Goal: Task Accomplishment & Management: Manage account settings

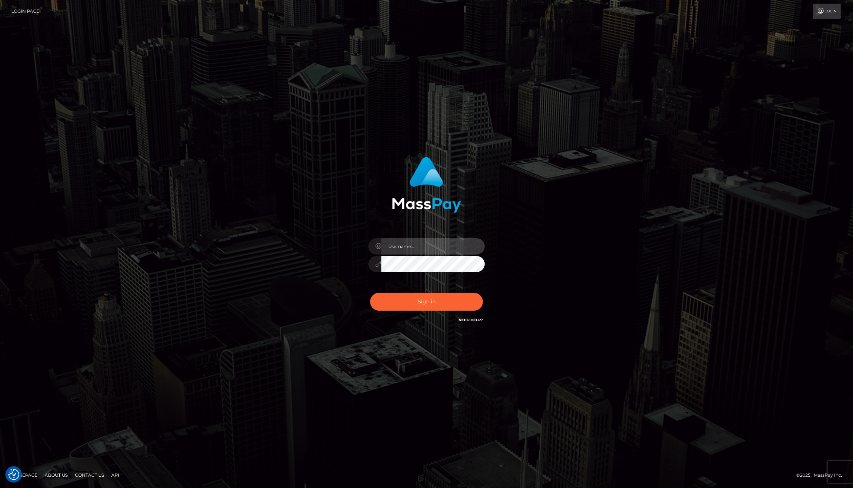
click at [430, 247] on input "text" at bounding box center [432, 246] width 103 height 16
type input "jackson.whop"
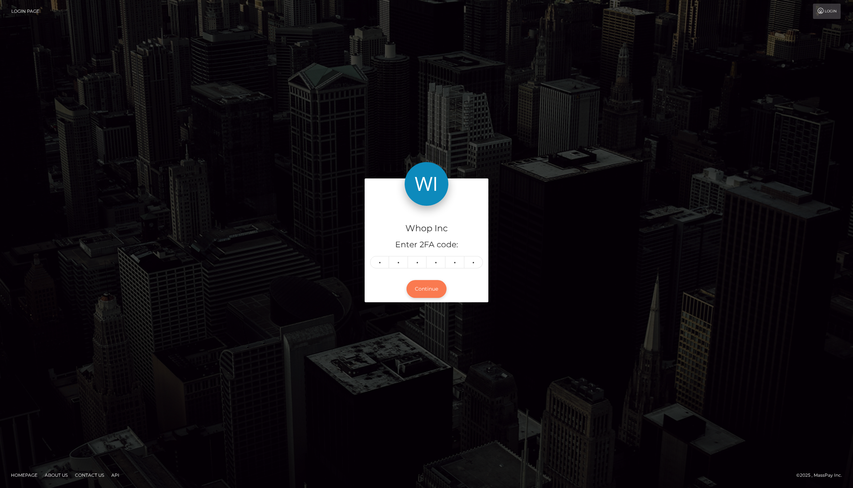
click at [429, 293] on button "Continue" at bounding box center [427, 289] width 40 height 18
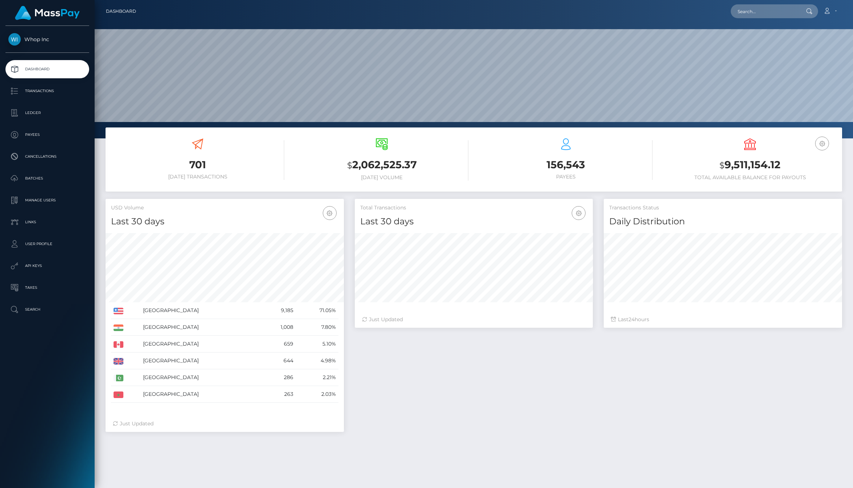
scroll to position [129, 238]
click at [42, 137] on p "Payees" at bounding box center [47, 134] width 78 height 11
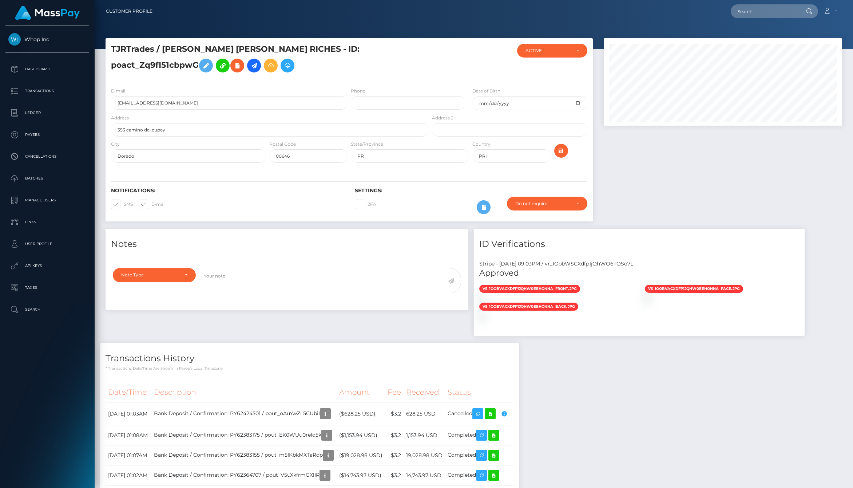
scroll to position [87, 238]
click at [496, 154] on input "PRI" at bounding box center [511, 155] width 78 height 13
type input "I"
type input "USA"
click at [636, 173] on div at bounding box center [722, 133] width 249 height 190
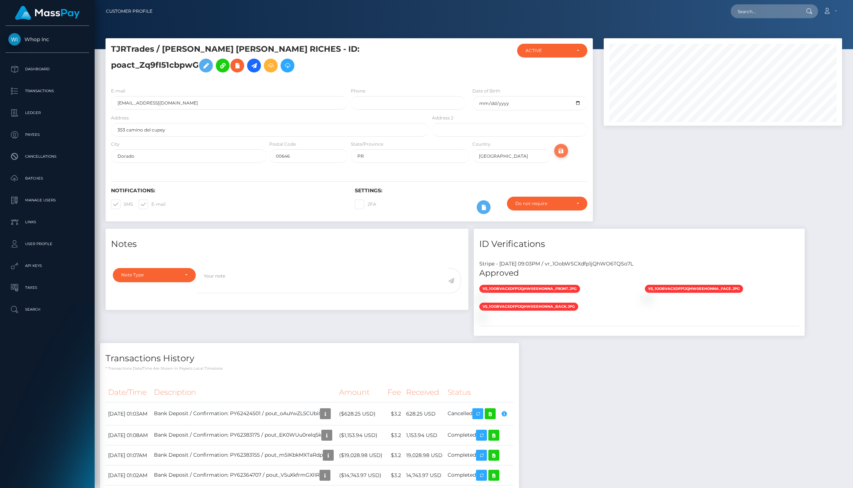
click at [564, 151] on icon "submit" at bounding box center [561, 150] width 9 height 9
click at [539, 288] on span "vs_1OobVACXdfp1jQhW0EEHonnA_front.jpg" at bounding box center [529, 289] width 101 height 8
click at [662, 287] on span "vs_1OobVACXdfp1jQhW0EEHonnA_face.jpg" at bounding box center [694, 289] width 98 height 8
click at [496, 307] on span "vs_1OobVACXdfp1jQhW0EEHonnA_back.jpg" at bounding box center [528, 307] width 99 height 8
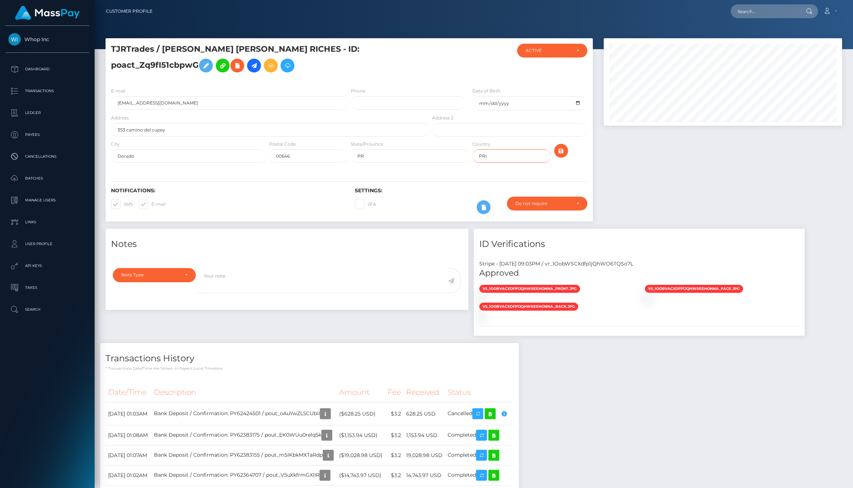
click at [501, 158] on input "PRI" at bounding box center [511, 155] width 78 height 13
type input "USA"
click at [559, 156] on button "submit" at bounding box center [561, 151] width 14 height 14
click at [718, 164] on div at bounding box center [722, 133] width 249 height 190
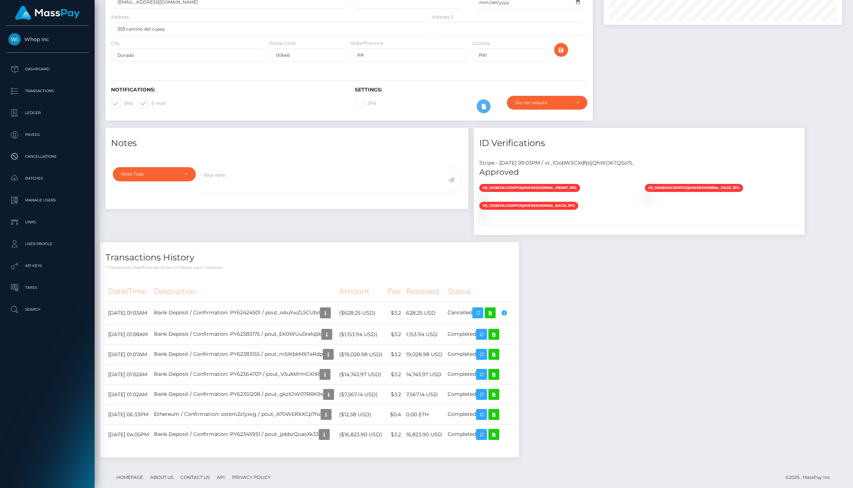
scroll to position [114, 0]
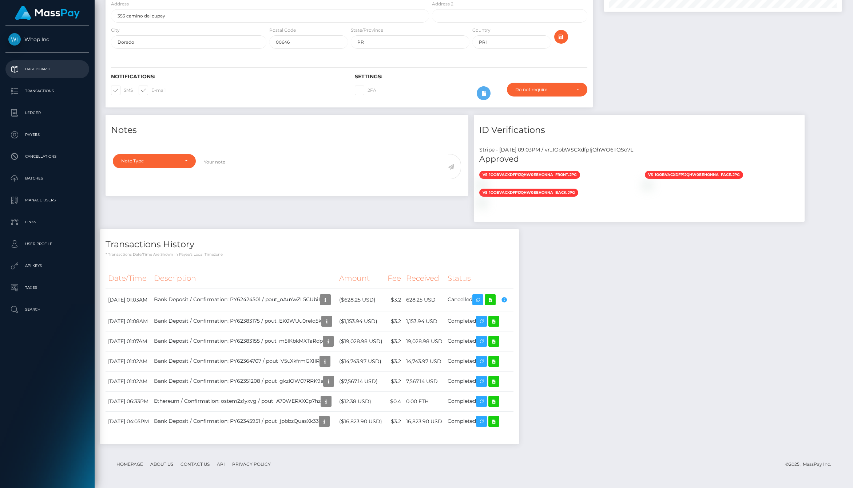
click at [48, 66] on p "Dashboard" at bounding box center [47, 69] width 78 height 11
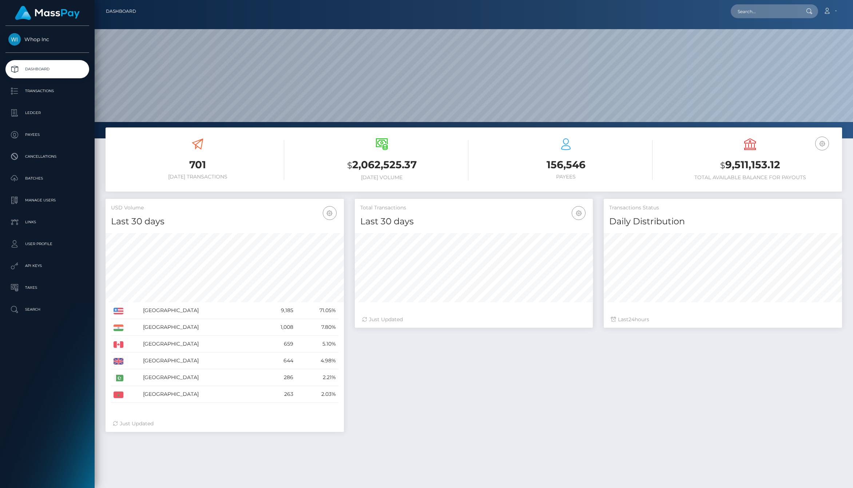
scroll to position [129, 238]
drag, startPoint x: 702, startPoint y: 162, endPoint x: 812, endPoint y: 183, distance: 112.6
click at [812, 183] on div "EUR Balance USD Balance $ 9,511,153.12 Total Available Balance for Payouts" at bounding box center [750, 160] width 173 height 55
drag, startPoint x: 778, startPoint y: 179, endPoint x: 674, endPoint y: 168, distance: 104.7
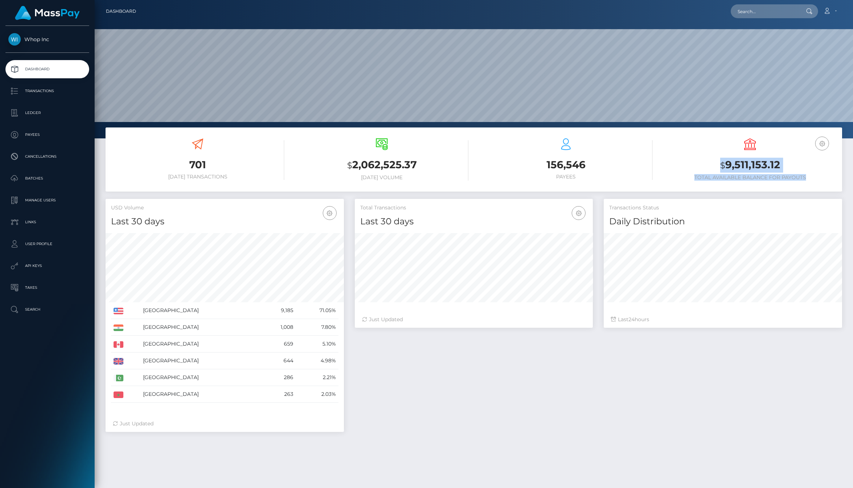
click at [674, 168] on div "EUR Balance USD Balance $ 9,511,153.12 Total Available Balance for Payouts" at bounding box center [750, 159] width 173 height 42
click at [674, 168] on h3 "$ 9,511,153.12" at bounding box center [750, 165] width 173 height 15
